Goal: Information Seeking & Learning: Check status

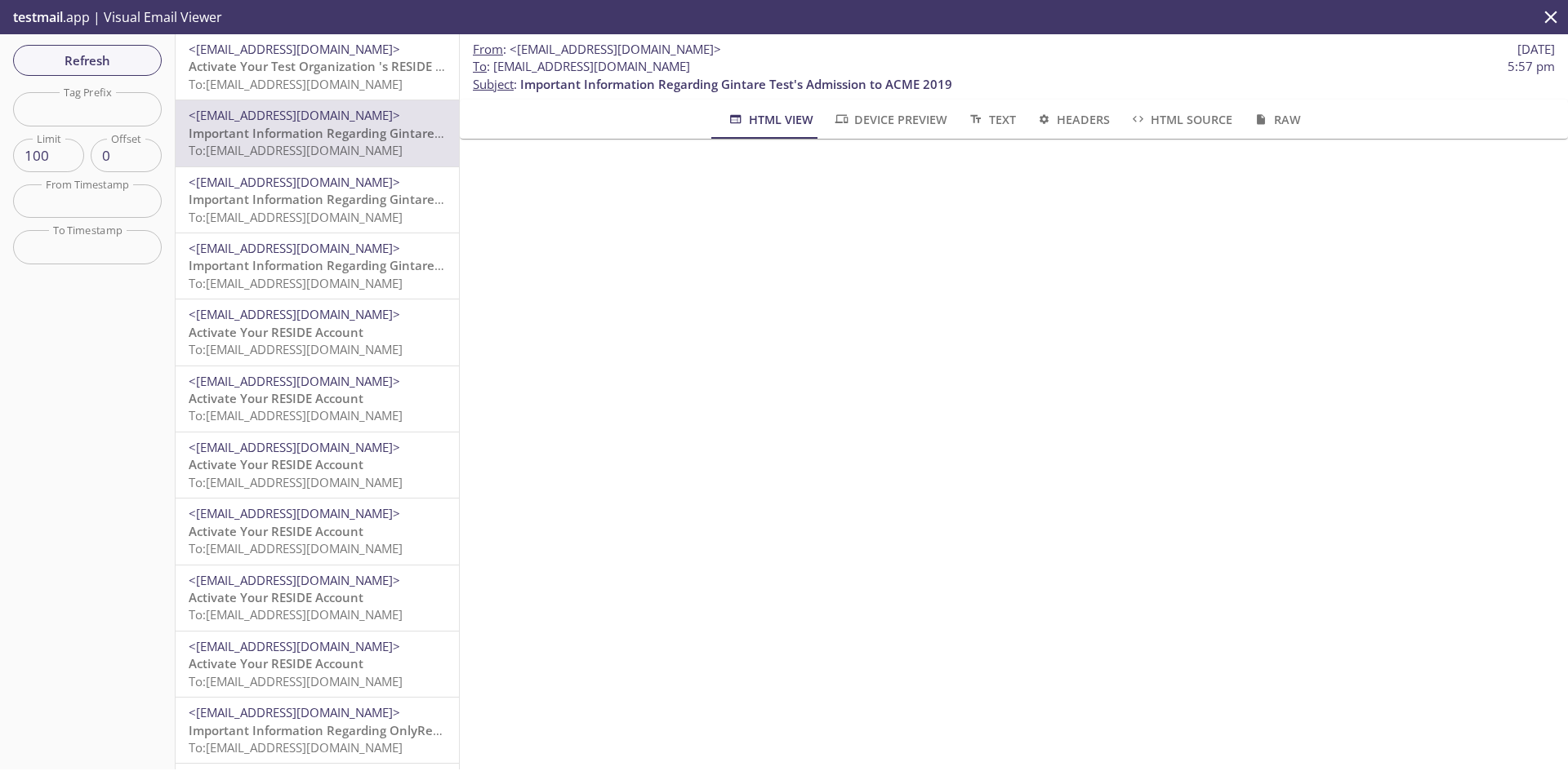
drag, startPoint x: 488, startPoint y: 67, endPoint x: 717, endPoint y: 66, distance: 229.0
click at [717, 66] on span "To : [EMAIL_ADDRESS][DOMAIN_NAME] 5:57 pm" at bounding box center [1014, 67] width 1082 height 17
click at [717, 66] on span "To : [EMAIL_ADDRESS][DOMAIN_NAME] 5:57 pm" at bounding box center [1014, 67] width 1082 height 17
drag, startPoint x: 693, startPoint y: 67, endPoint x: 496, endPoint y: 69, distance: 197.0
click at [496, 69] on span "To : [EMAIL_ADDRESS][DOMAIN_NAME] 5:57 pm" at bounding box center [1014, 67] width 1082 height 17
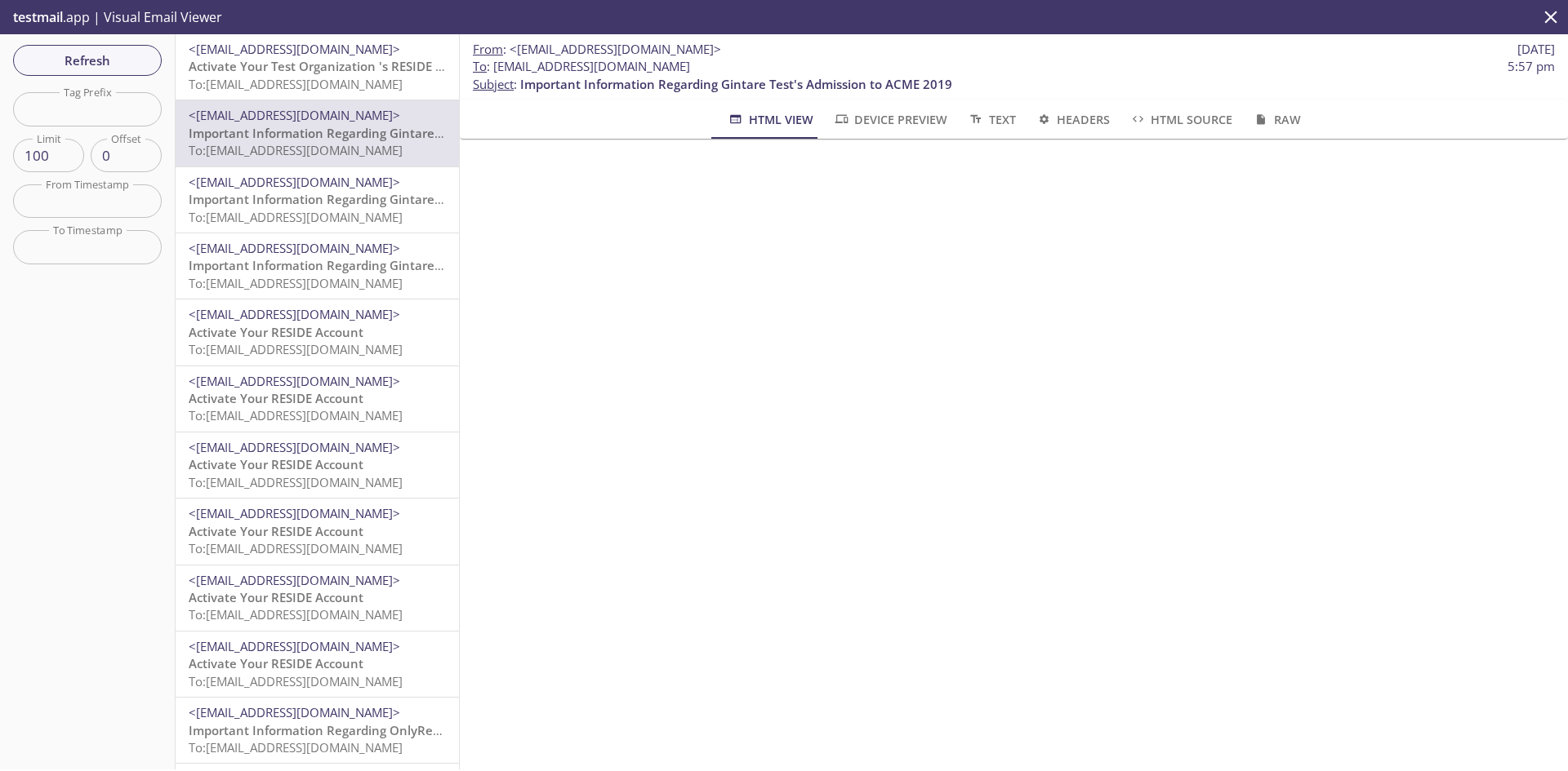
copy span "[EMAIL_ADDRESS][DOMAIN_NAME]"
click at [177, 67] on div "<[EMAIL_ADDRESS][DOMAIN_NAME]> Activate Your Test Organization 's RESIDE Accoun…" at bounding box center [317, 67] width 284 height 66
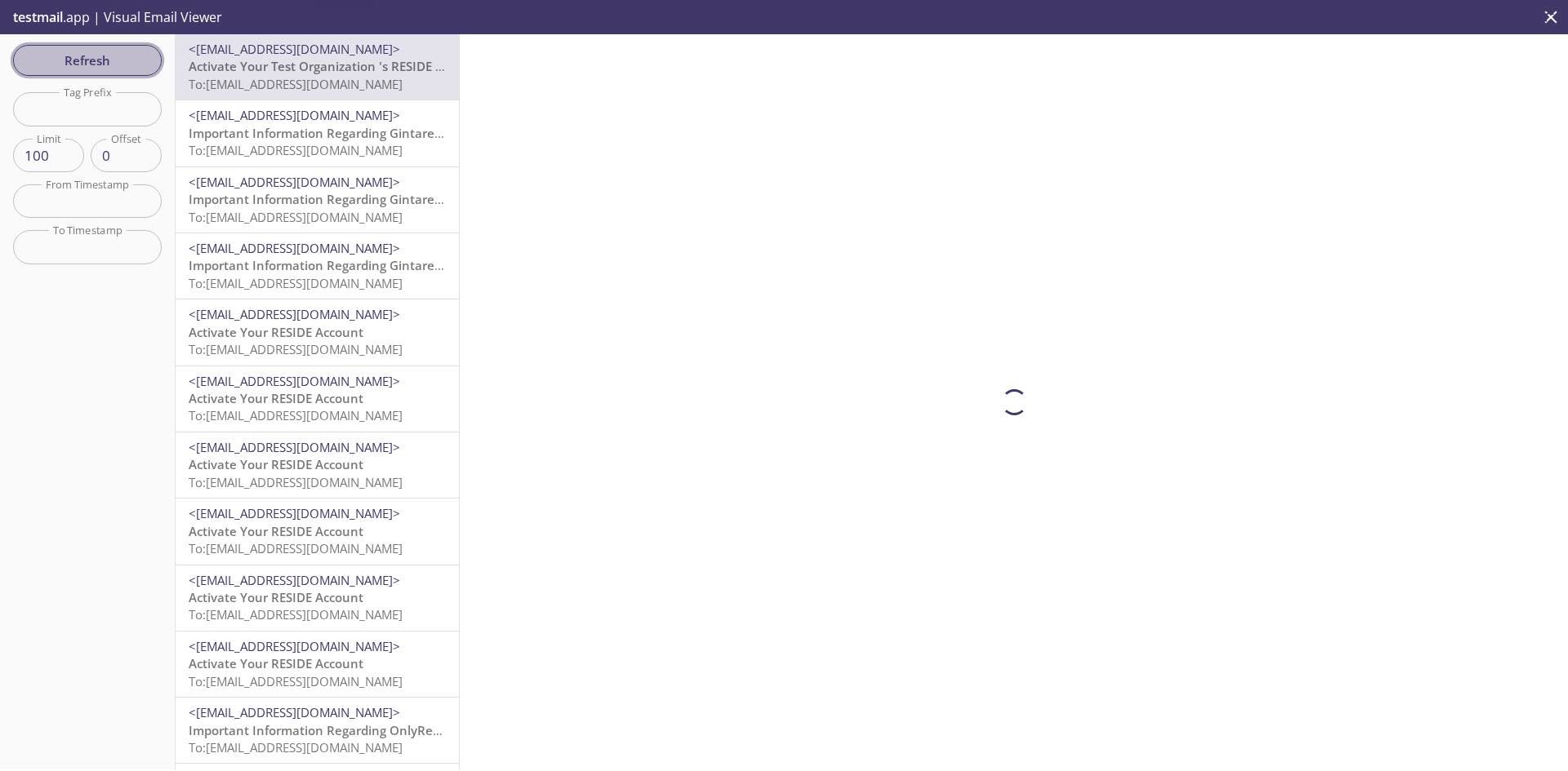
click at [132, 67] on span "Refresh" at bounding box center [88, 60] width 122 height 21
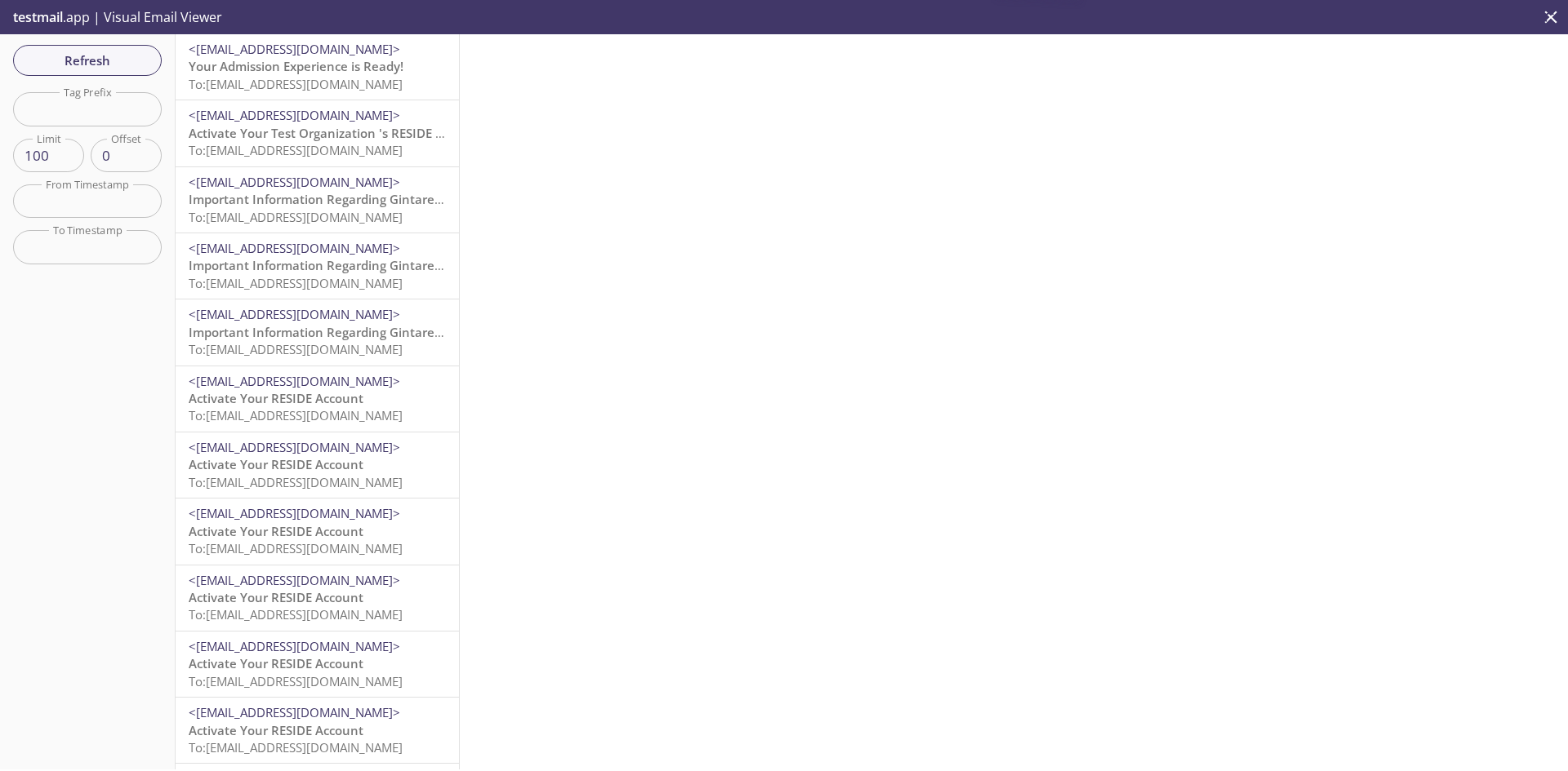
click at [211, 65] on span "Your Admission Experience is Ready!" at bounding box center [296, 67] width 215 height 16
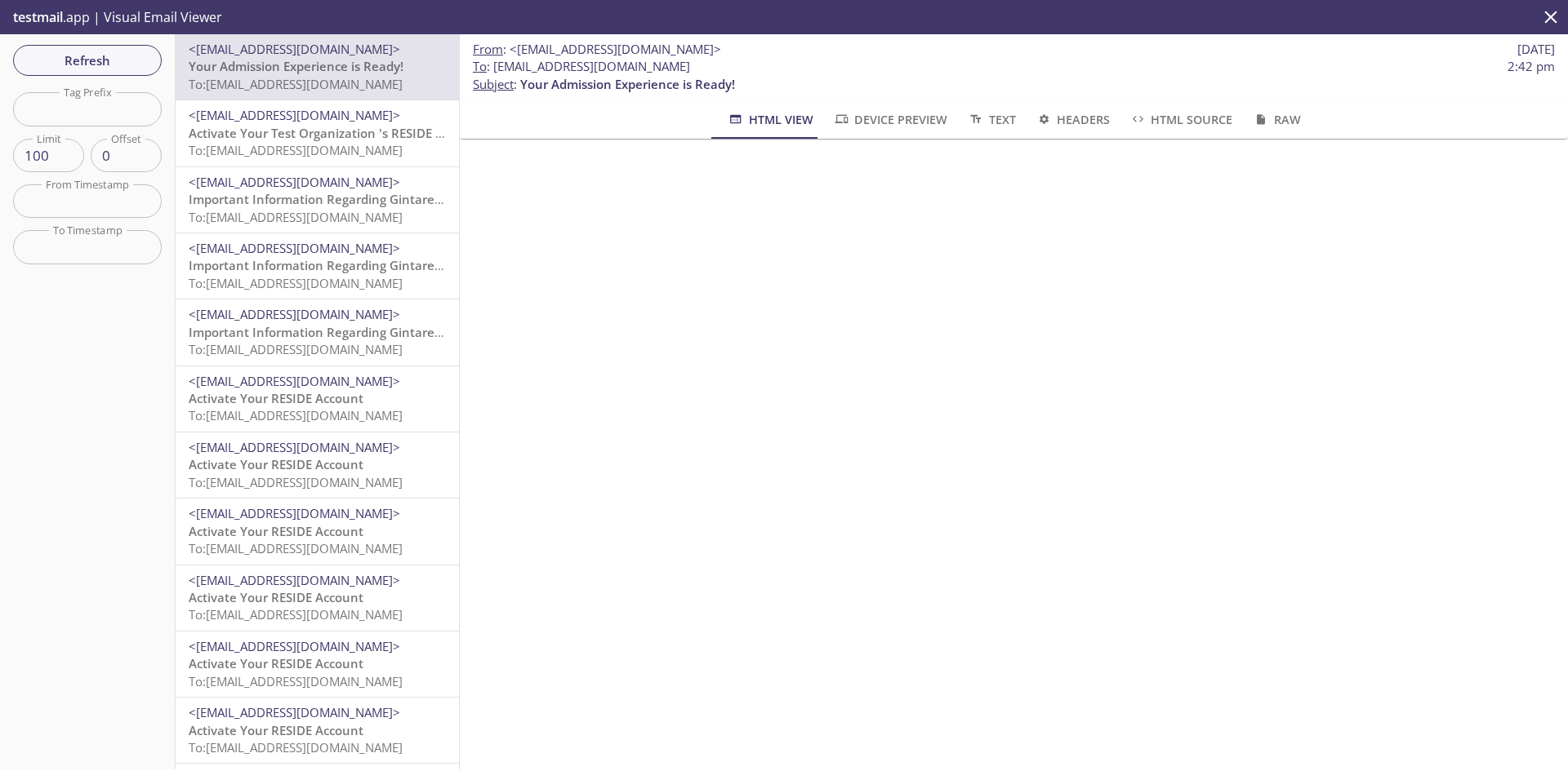
drag, startPoint x: 757, startPoint y: 73, endPoint x: 495, endPoint y: 71, distance: 262.0
click at [495, 71] on span "To : [EMAIL_ADDRESS][DOMAIN_NAME] 2:42 pm" at bounding box center [1014, 67] width 1082 height 17
copy span "[EMAIL_ADDRESS][DOMAIN_NAME]"
click at [152, 62] on button "Refresh" at bounding box center [87, 60] width 149 height 31
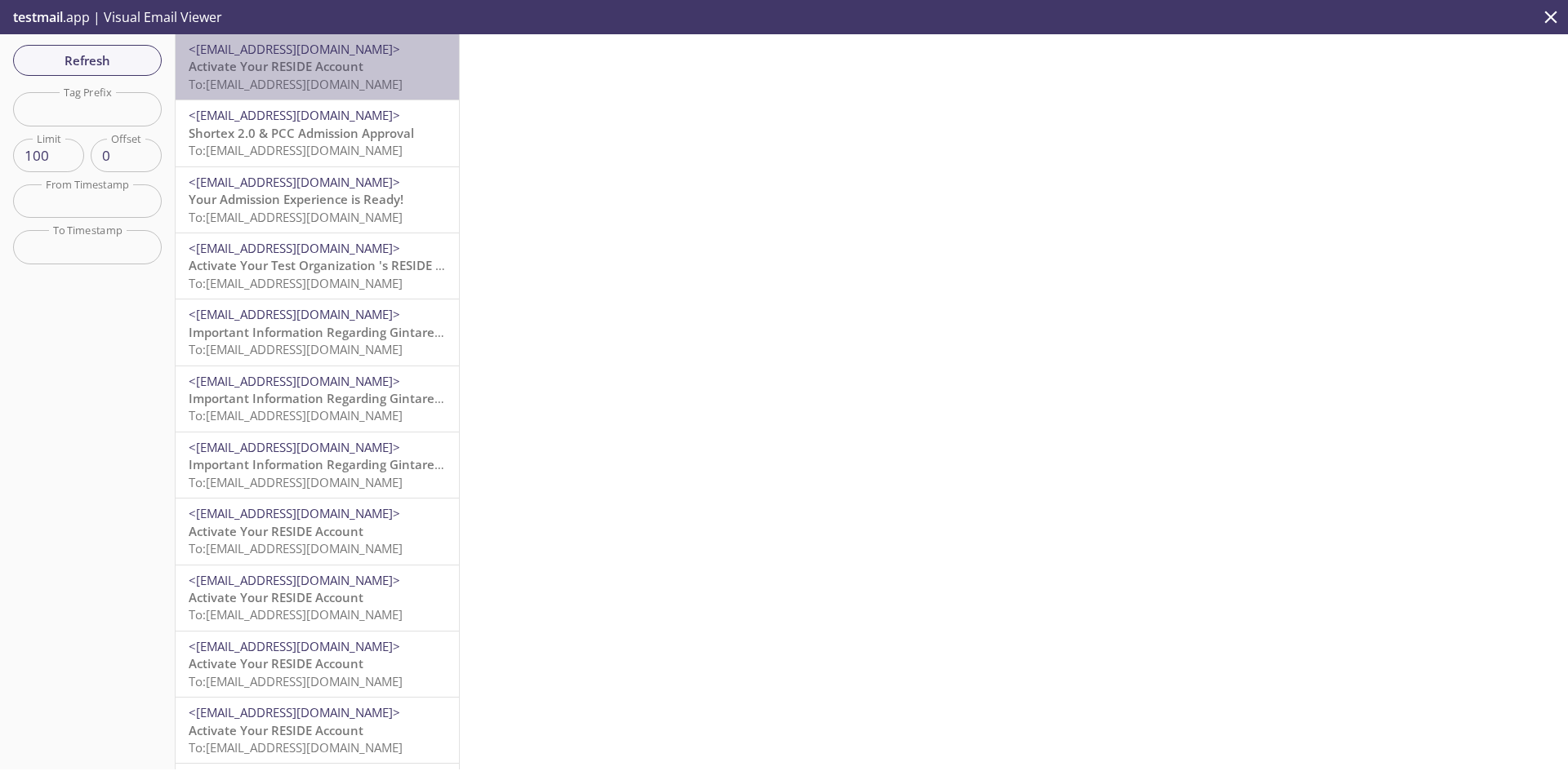
click at [399, 59] on p "Activate Your RESIDE Account To: [EMAIL_ADDRESS][DOMAIN_NAME]" at bounding box center [317, 76] width 257 height 36
